Goal: Task Accomplishment & Management: Use online tool/utility

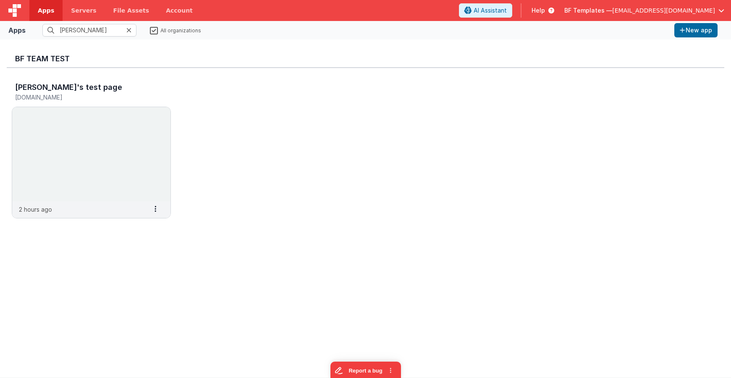
click at [52, 9] on span "Apps" at bounding box center [46, 10] width 16 height 8
click at [612, 9] on span "BF Templates —" at bounding box center [588, 10] width 48 height 8
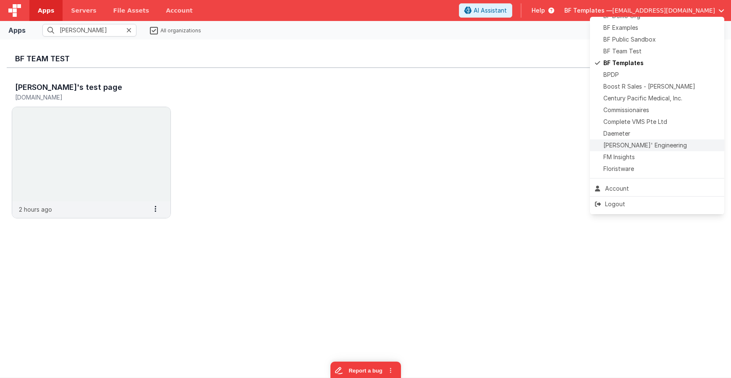
click at [634, 145] on span "Delfs' Engineering" at bounding box center [645, 145] width 84 height 8
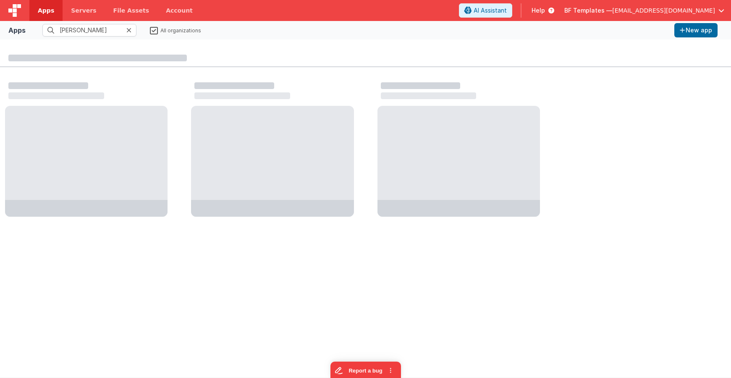
scroll to position [46, 0]
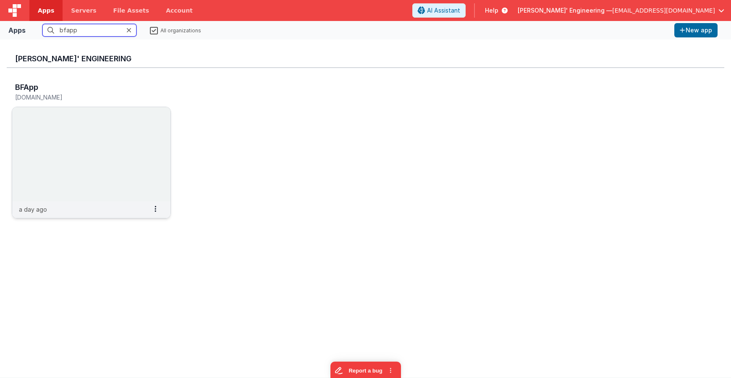
type input "bfapp"
click at [64, 131] on img at bounding box center [91, 154] width 158 height 94
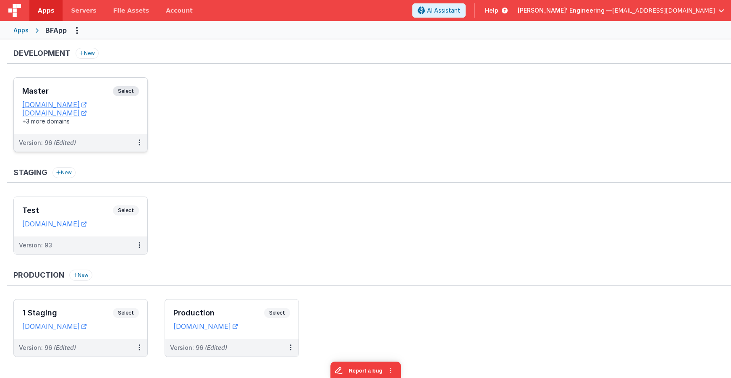
click at [83, 84] on div "Master Select URLs [DOMAIN_NAME] [DOMAIN_NAME] +3 more domains" at bounding box center [80, 106] width 133 height 56
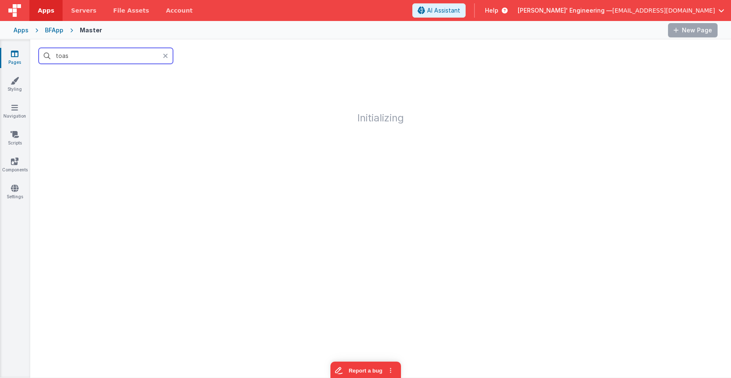
drag, startPoint x: 88, startPoint y: 59, endPoint x: 29, endPoint y: 53, distance: 59.1
click at [29, 53] on section "Pages Styling Navigation Scripts Components Settings toas Initializing" at bounding box center [365, 208] width 731 height 338
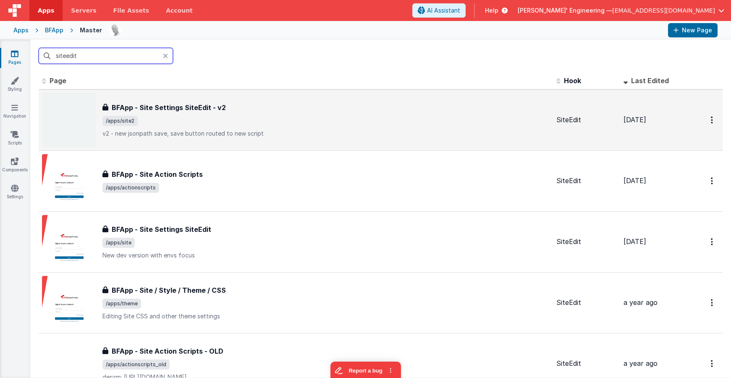
type input "siteedit"
click at [201, 131] on p "v2 - new jsonpath save, save button routed to new script" at bounding box center [325, 133] width 447 height 8
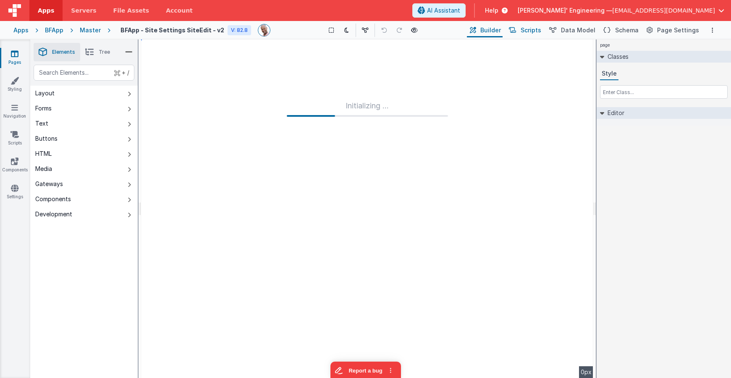
click at [533, 30] on span "Scripts" at bounding box center [530, 30] width 21 height 8
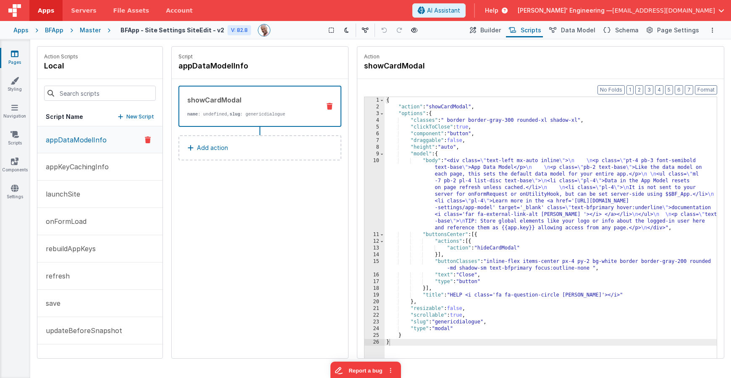
drag, startPoint x: 504, startPoint y: 29, endPoint x: 515, endPoint y: 29, distance: 11.8
click at [501, 29] on span "Builder" at bounding box center [490, 30] width 21 height 8
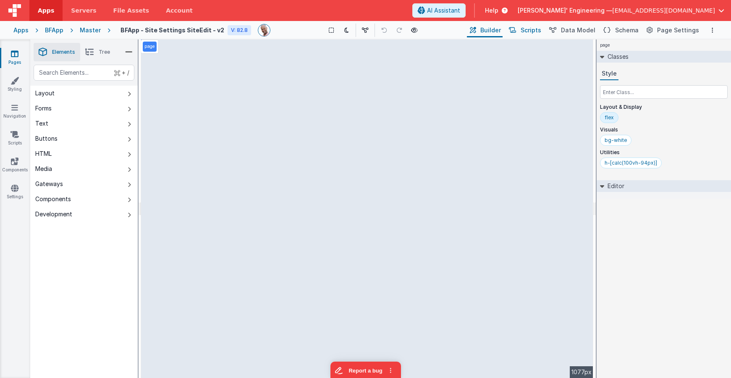
click at [538, 30] on span "Scripts" at bounding box center [530, 30] width 21 height 8
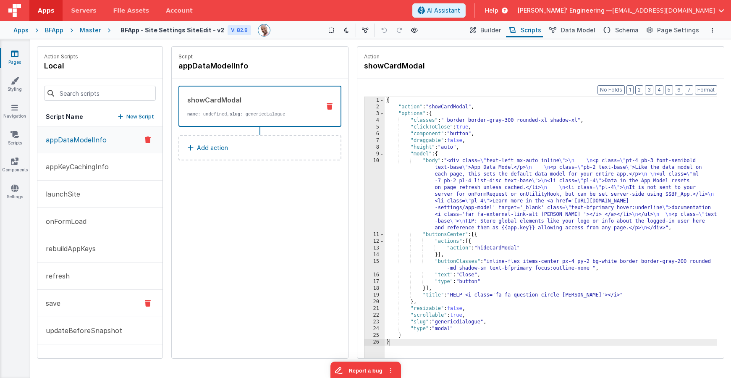
click at [89, 294] on button "save" at bounding box center [99, 303] width 125 height 27
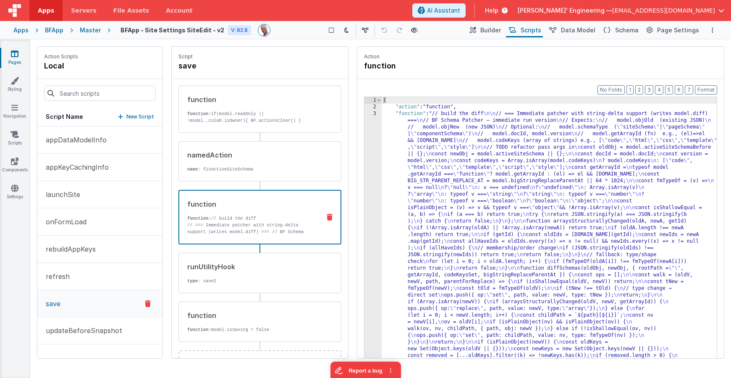
click at [239, 221] on p "function: // build the diff" at bounding box center [250, 218] width 126 height 7
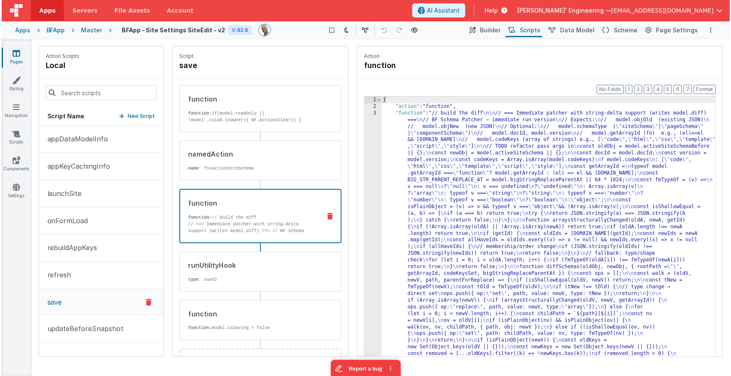
scroll to position [32, 0]
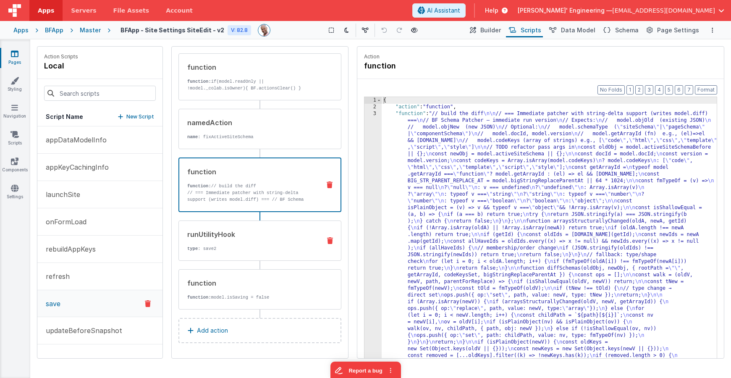
click at [275, 254] on div "runUtilityHook type : save2" at bounding box center [259, 240] width 163 height 40
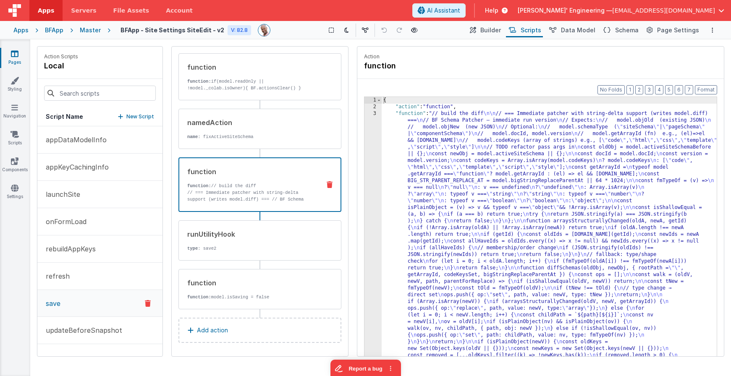
click at [278, 187] on p "function: // build the diff" at bounding box center [250, 186] width 126 height 7
drag, startPoint x: 492, startPoint y: 161, endPoint x: 439, endPoint y: 155, distance: 52.8
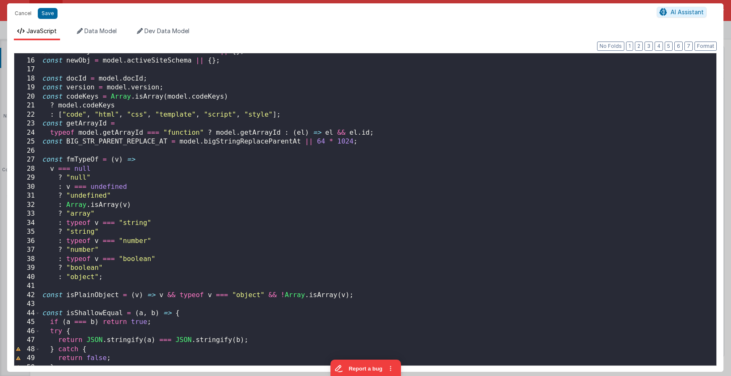
scroll to position [133, 0]
click at [329, 216] on div "const oldObj = model . activeSiteSchemaBefore || { } ; const newObj = model . a…" at bounding box center [378, 214] width 676 height 334
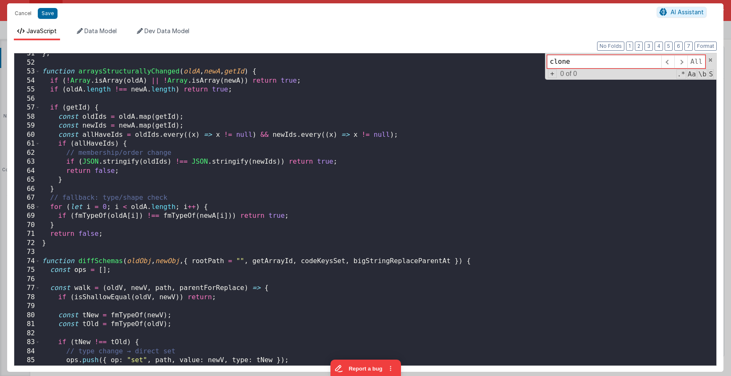
scroll to position [457, 0]
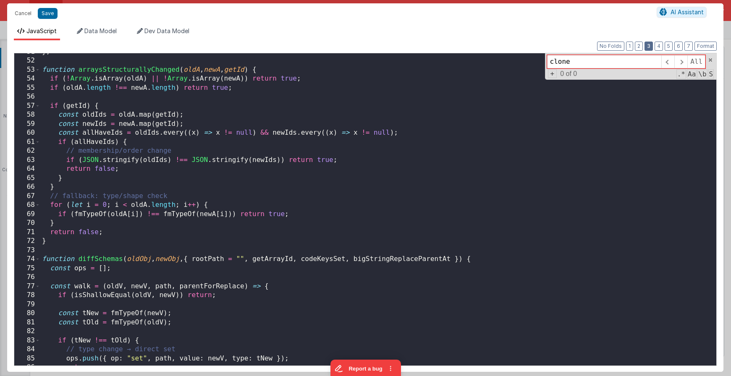
click at [647, 47] on button "3" at bounding box center [648, 46] width 8 height 9
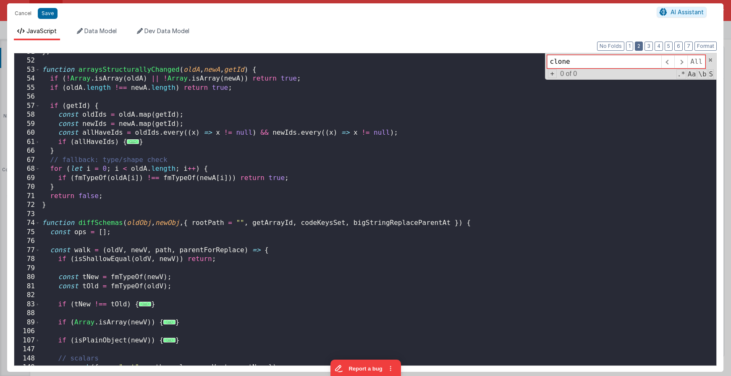
click at [640, 47] on button "2" at bounding box center [639, 46] width 8 height 9
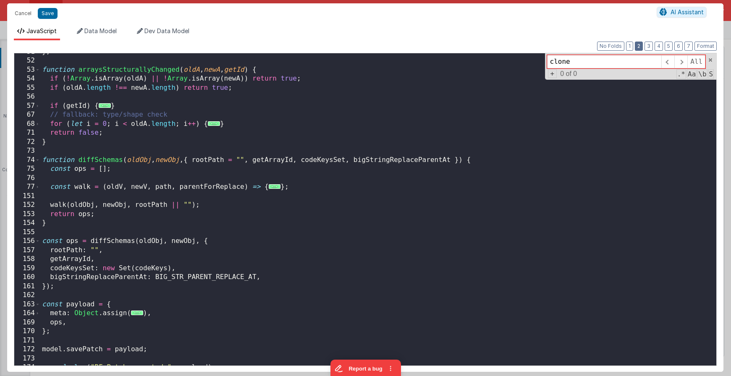
scroll to position [430, 0]
click at [631, 47] on button "1" at bounding box center [629, 46] width 7 height 9
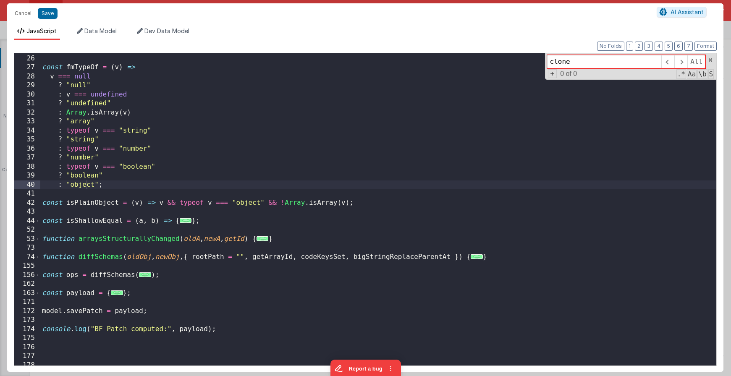
scroll to position [225, 0]
click at [224, 84] on div "const BIG_STR_PARENT_REPLACE_AT = model . bigStringReplaceParentAt || 64 * 1024…" at bounding box center [378, 212] width 676 height 334
click at [711, 57] on span at bounding box center [710, 60] width 6 height 6
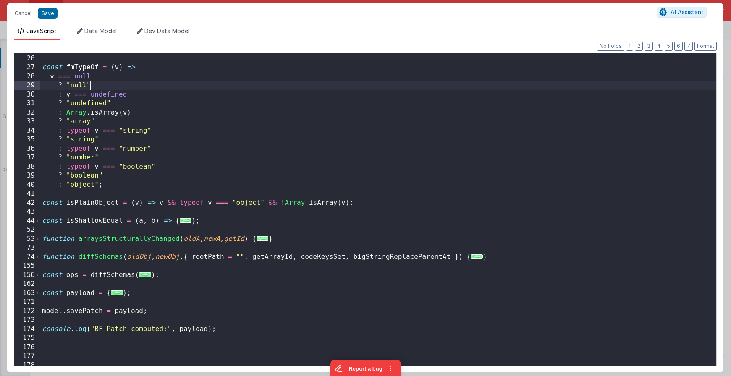
click at [298, 125] on div "const BIG_STR_PARENT_REPLACE_AT = model . bigStringReplaceParentAt || 64 * 1024…" at bounding box center [378, 212] width 676 height 334
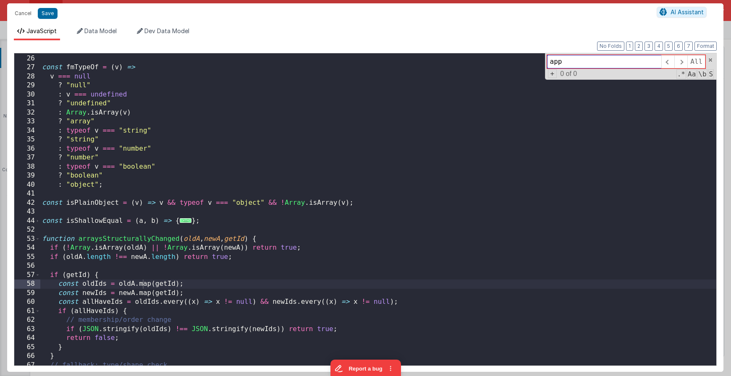
type input "app."
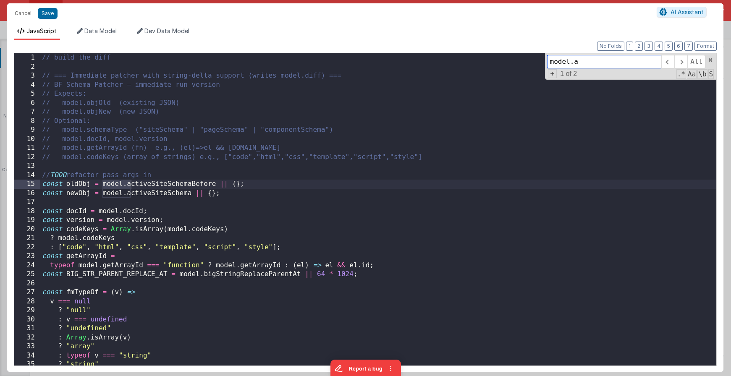
scroll to position [0, 0]
type input "model.a"
click at [262, 183] on div "// build the diff // === Immediate patcher with string-delta support (writes mo…" at bounding box center [378, 220] width 676 height 334
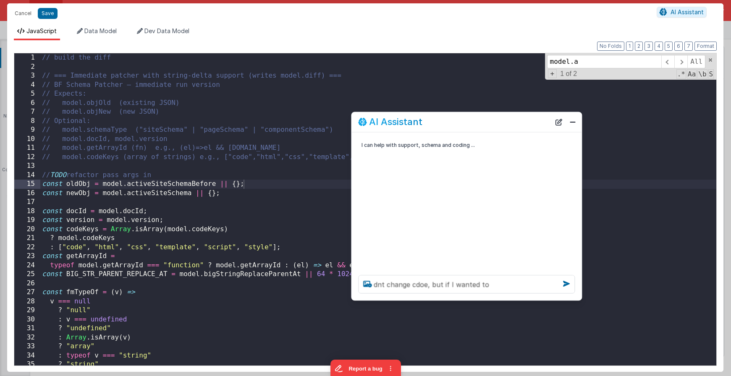
drag, startPoint x: 152, startPoint y: 172, endPoint x: 482, endPoint y: 120, distance: 333.9
click at [482, 120] on div "AI Assistant" at bounding box center [454, 122] width 192 height 10
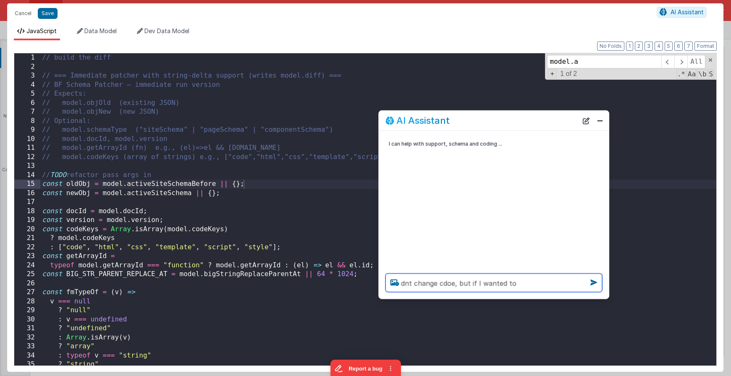
click at [517, 284] on textarea "dnt change cdoe, but if I wanted to" at bounding box center [493, 283] width 217 height 18
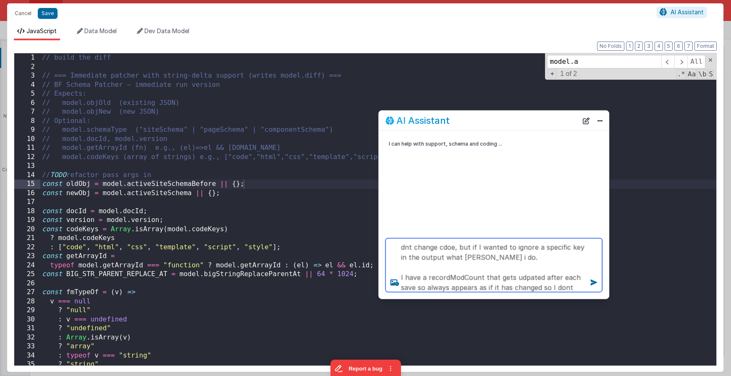
scroll to position [11, 0]
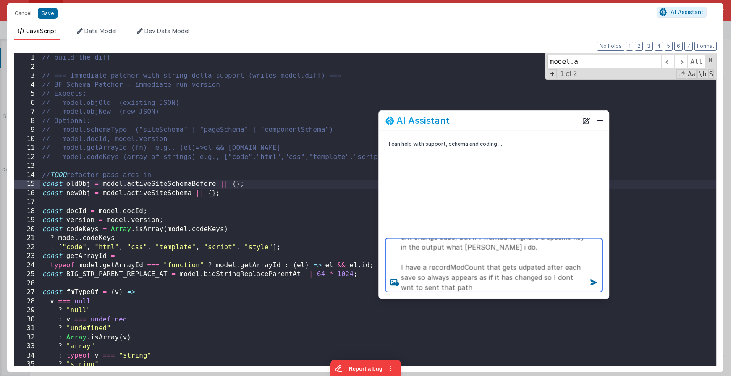
type textarea "dnt change cdoe, but if I wanted to ignore a specific key in the output what wo…"
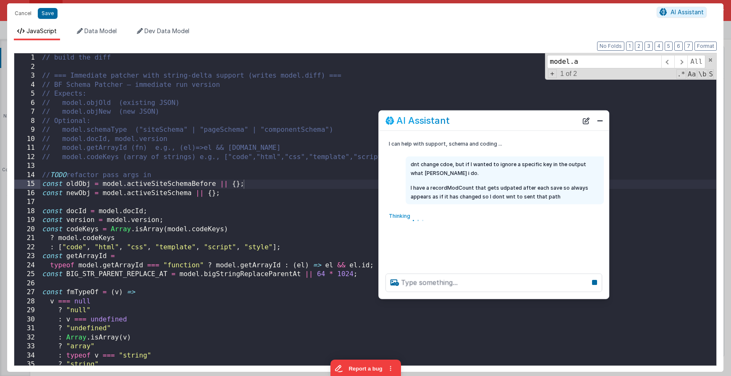
scroll to position [0, 0]
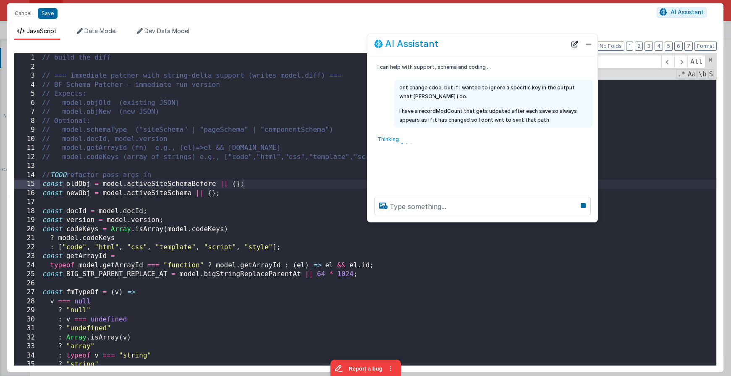
drag, startPoint x: 471, startPoint y: 118, endPoint x: 460, endPoint y: 41, distance: 77.6
click at [460, 41] on div "AI Assistant" at bounding box center [470, 44] width 192 height 10
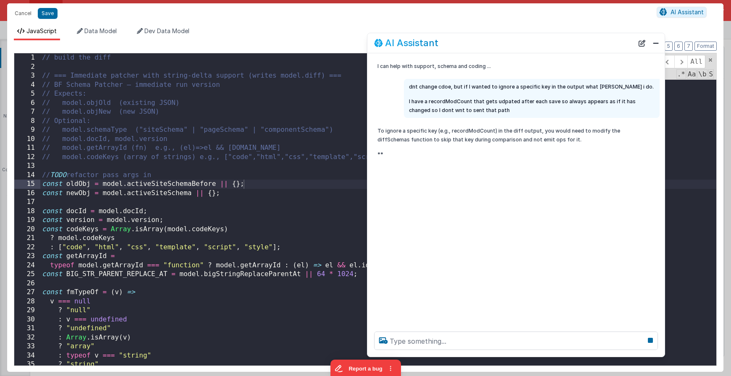
drag, startPoint x: 595, startPoint y: 220, endPoint x: 662, endPoint y: 355, distance: 151.3
click at [662, 355] on div at bounding box center [515, 341] width 297 height 32
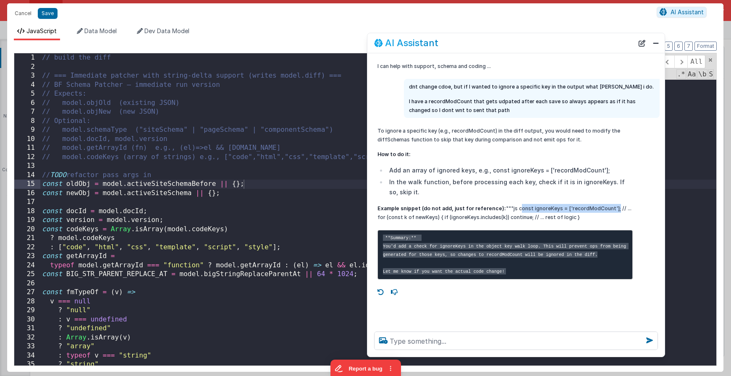
drag, startPoint x: 610, startPoint y: 208, endPoint x: 512, endPoint y: 208, distance: 97.4
click at [512, 208] on p "Example snippet (do not add, just for reference): """js const ignoreKeys = ['re…" at bounding box center [504, 213] width 255 height 18
click at [476, 204] on p "Example snippet (do not add, just for reference): """js const ignoreKeys = ['re…" at bounding box center [504, 213] width 255 height 18
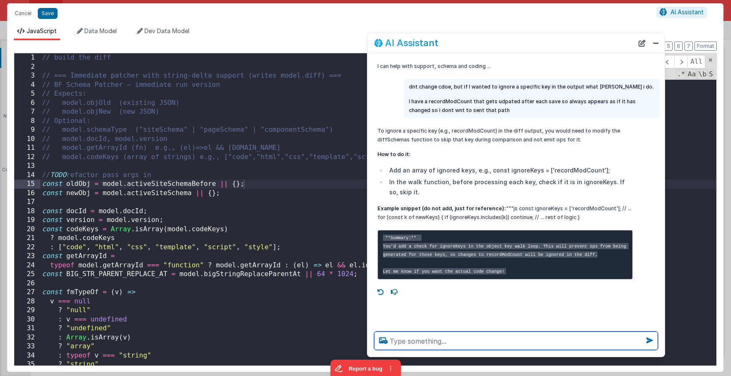
click at [457, 340] on textarea at bounding box center [516, 341] width 284 height 18
type textarea "ok can you add it preserving rest of code"
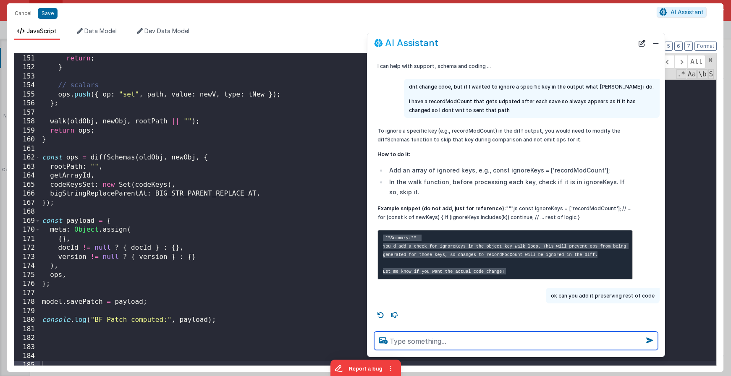
scroll to position [14, 0]
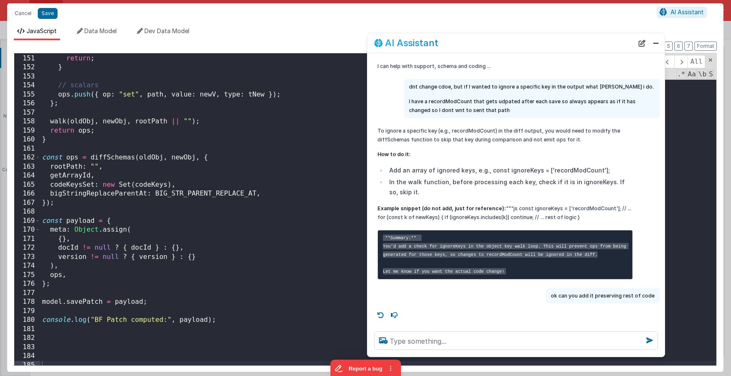
click at [233, 124] on div "} return ; } // scalars ops . push ({ op : "set" , path , value : newV , type :…" at bounding box center [378, 212] width 676 height 334
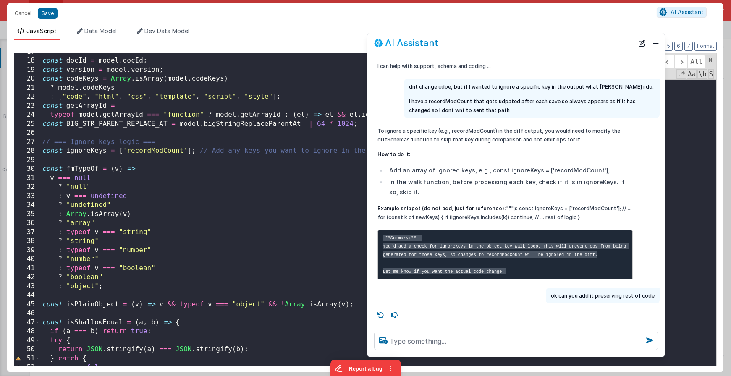
scroll to position [0, 0]
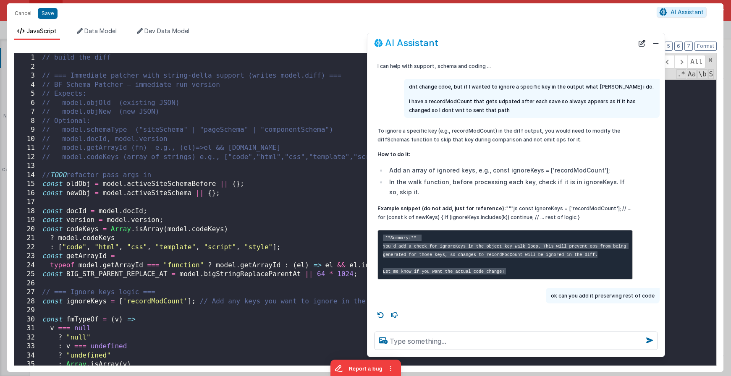
click at [183, 142] on div "// build the diff // === Immediate patcher with string-delta support (writes mo…" at bounding box center [378, 220] width 676 height 334
type input "ignore"
click at [37, 321] on div "30" at bounding box center [27, 319] width 26 height 9
click at [655, 46] on button "Close" at bounding box center [655, 43] width 11 height 12
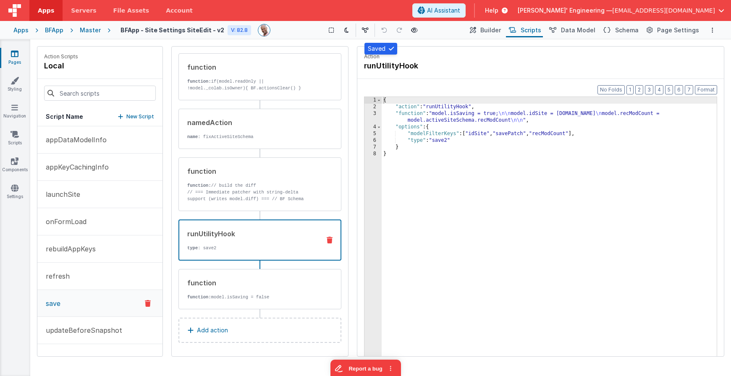
click at [272, 238] on div "runUtilityHook" at bounding box center [250, 234] width 126 height 10
click at [371, 113] on div "3" at bounding box center [372, 116] width 17 height 13
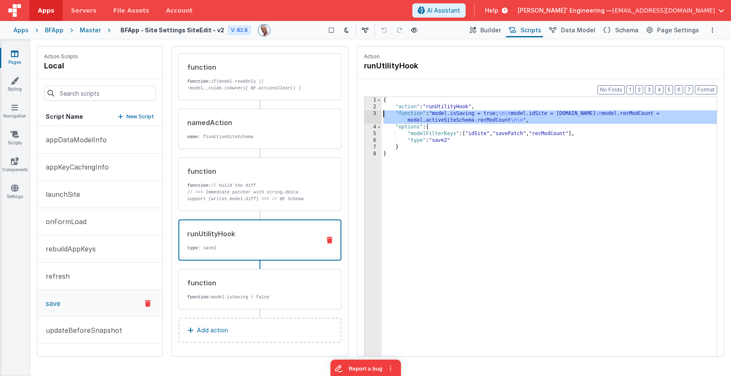
click at [372, 113] on div "3" at bounding box center [372, 116] width 17 height 13
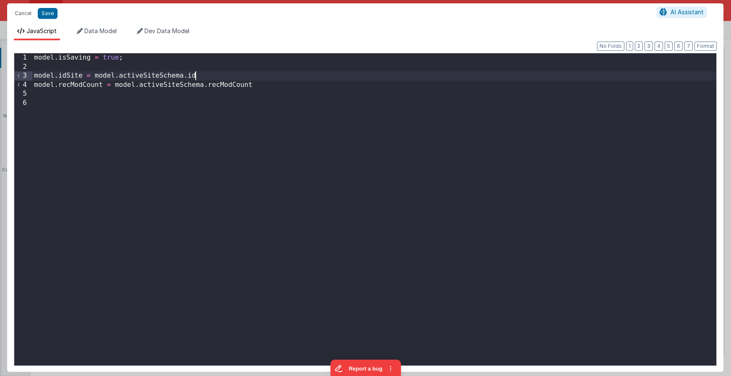
click at [230, 75] on div "model . isSaving = true ; model . idSite = model . activeSiteSchema . id model …" at bounding box center [374, 218] width 684 height 330
click at [283, 83] on div "model . isSaving = true ; model . idSite = model . activeSiteSchema . id model …" at bounding box center [374, 218] width 684 height 330
click at [51, 15] on button "Save" at bounding box center [48, 13] width 20 height 11
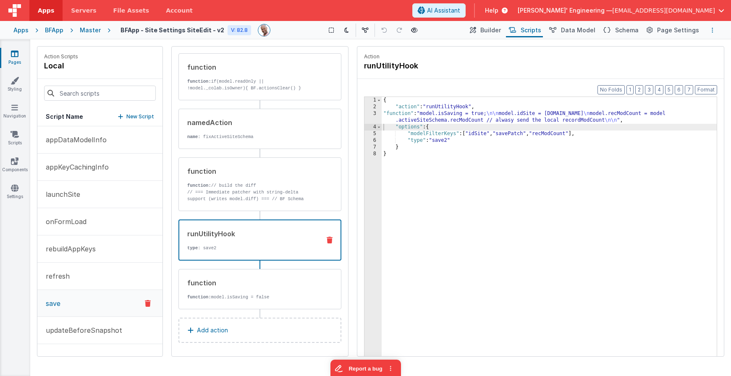
click at [713, 31] on icon "Options" at bounding box center [712, 30] width 2 height 6
click at [645, 47] on p "Save" at bounding box center [663, 46] width 53 height 8
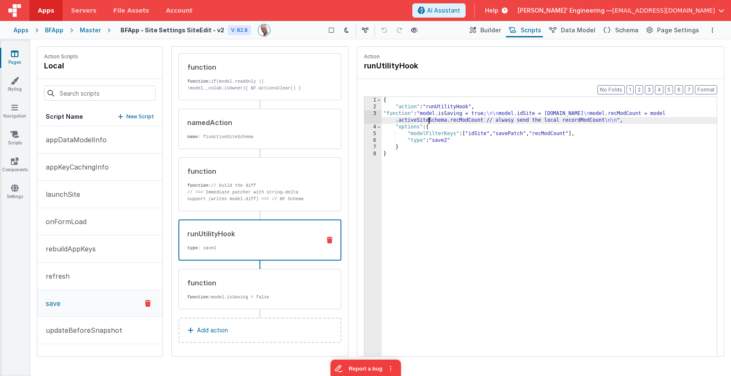
click at [427, 118] on div "{ "action" : "runUtilityHook" , "function" : "model.isSaving = true; \n\n model…" at bounding box center [548, 246] width 335 height 299
click at [498, 120] on div "{ "action" : "runUtilityHook" , "function" : "model.isSaving = true; \n\n model…" at bounding box center [548, 246] width 335 height 299
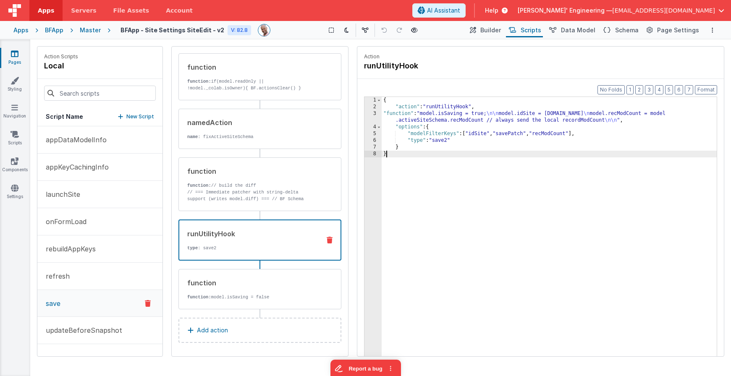
click at [476, 184] on div "{ "action" : "runUtilityHook" , "function" : "model.isSaving = true; \n\n model…" at bounding box center [548, 246] width 335 height 299
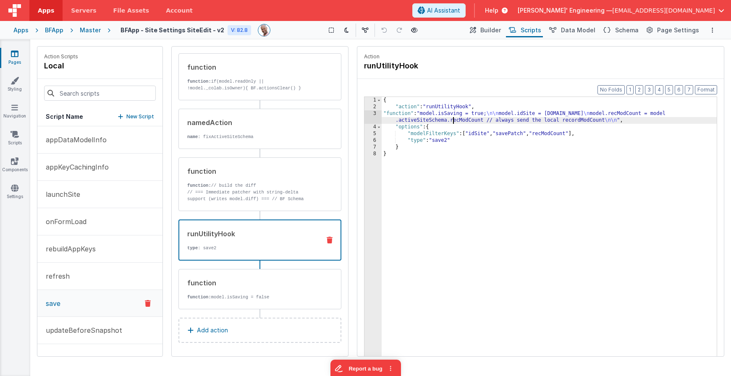
drag, startPoint x: 452, startPoint y: 120, endPoint x: 417, endPoint y: 118, distance: 35.3
click at [452, 120] on div "{ "action" : "runUtilityHook" , "function" : "model.isSaving = true; \n\n model…" at bounding box center [548, 246] width 335 height 299
click at [368, 115] on div "3" at bounding box center [372, 116] width 17 height 13
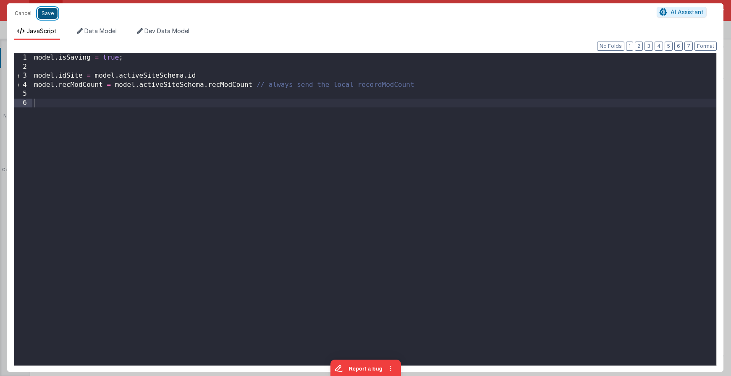
click at [50, 16] on button "Save" at bounding box center [48, 13] width 20 height 11
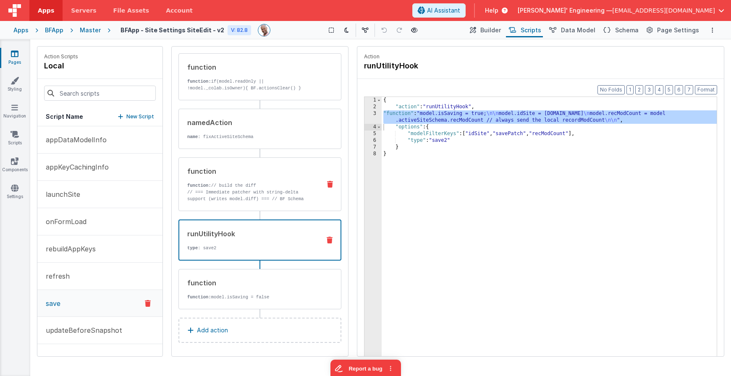
scroll to position [34, 0]
click at [487, 55] on p "Action" at bounding box center [540, 56] width 353 height 7
click at [11, 53] on icon at bounding box center [15, 54] width 8 height 8
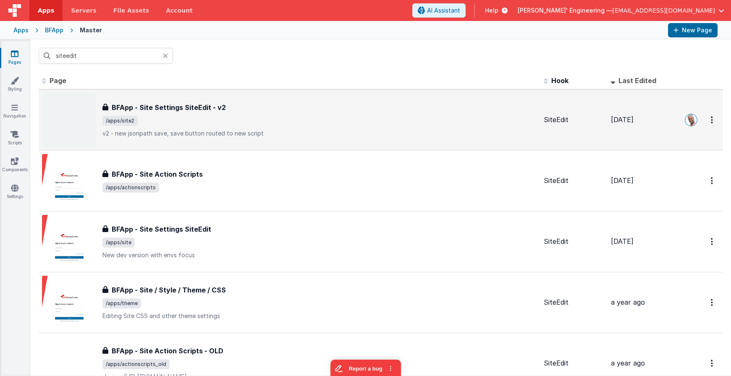
click at [175, 110] on h3 "BFApp - Site Settings SiteEdit - v2" at bounding box center [169, 107] width 114 height 10
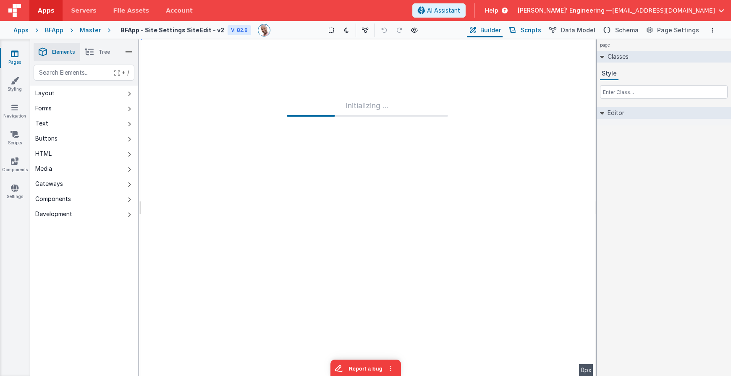
click at [536, 31] on span "Scripts" at bounding box center [530, 30] width 21 height 8
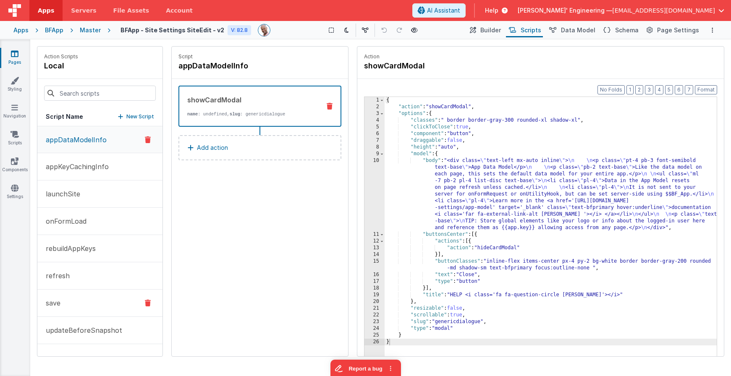
click at [64, 301] on button "save" at bounding box center [99, 303] width 125 height 27
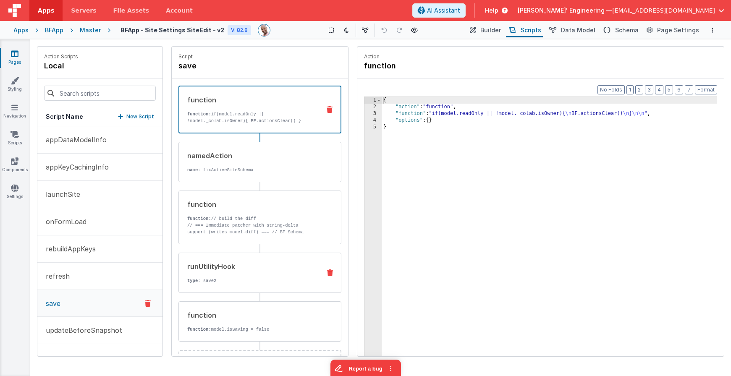
click at [266, 274] on div "runUtilityHook type : save2" at bounding box center [246, 272] width 135 height 23
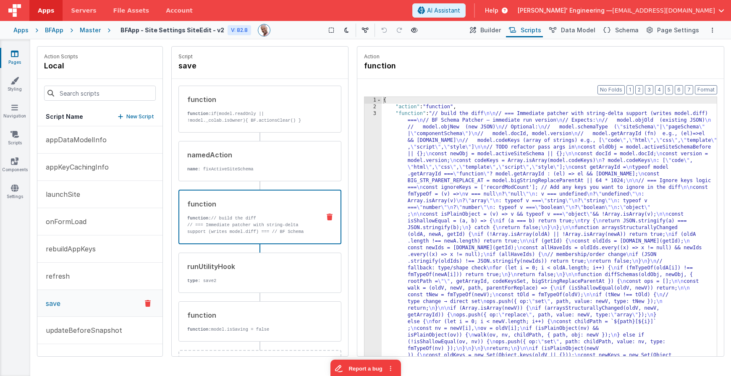
click at [289, 211] on div "function function: // build the diff // === Immediate patcher with string-delta…" at bounding box center [246, 217] width 134 height 36
drag, startPoint x: 439, startPoint y: 129, endPoint x: 433, endPoint y: 129, distance: 5.5
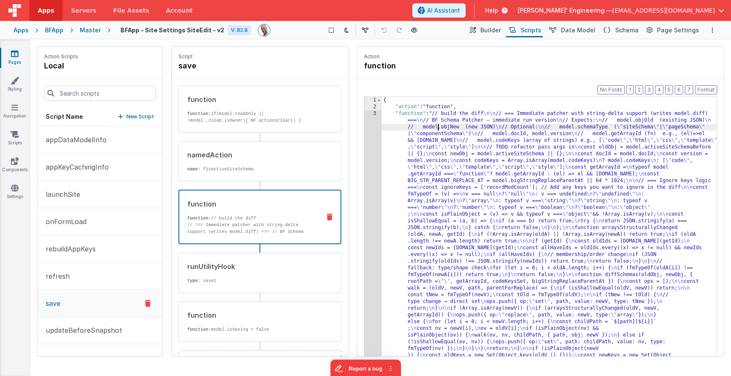
click at [374, 126] on div "3" at bounding box center [372, 304] width 17 height 389
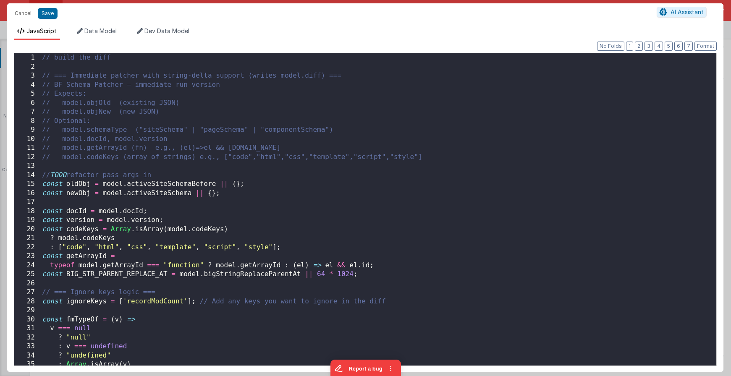
scroll to position [124, 0]
click at [374, 126] on div "// build the diff // === Immediate patcher with string-delta support (writes mo…" at bounding box center [378, 218] width 676 height 330
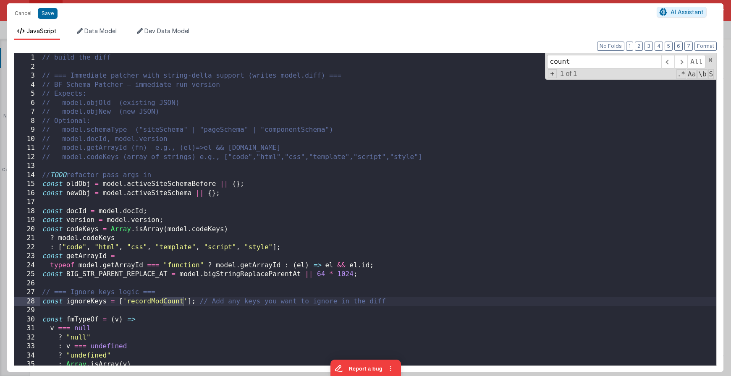
type input "count"
click at [165, 302] on div "// build the diff // === Immediate patcher with string-delta support (writes mo…" at bounding box center [378, 218] width 676 height 330
click at [164, 302] on div "// build the diff // === Immediate patcher with string-delta support (writes mo…" at bounding box center [378, 218] width 676 height 330
click at [54, 16] on button "Save" at bounding box center [48, 13] width 20 height 11
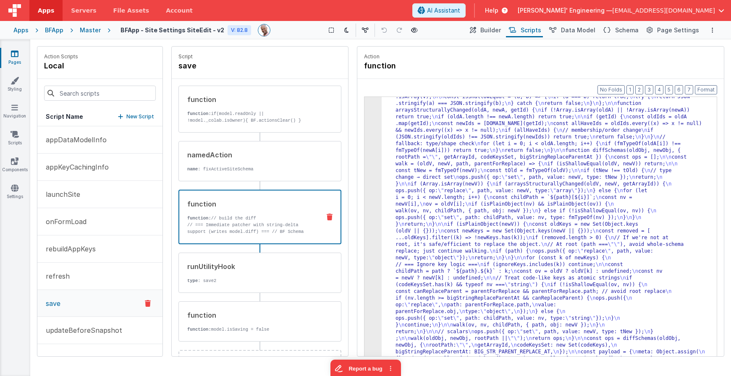
scroll to position [118, 0]
